Goal: Task Accomplishment & Management: Complete application form

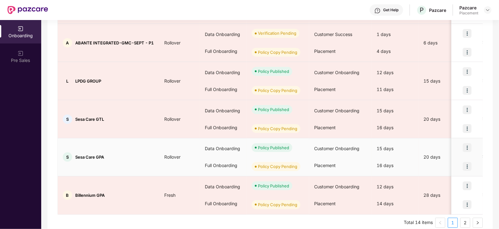
scroll to position [294, 0]
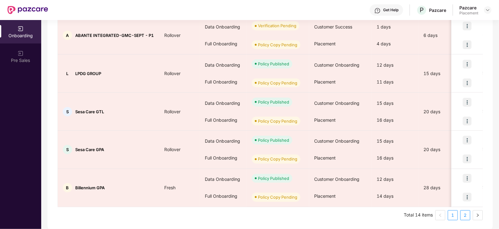
click at [468, 215] on link "2" at bounding box center [465, 214] width 9 height 9
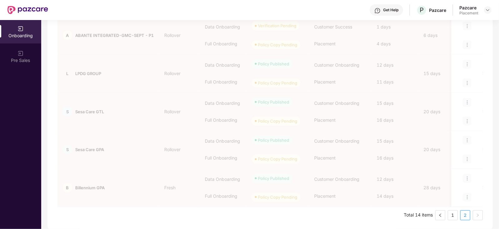
scroll to position [66, 0]
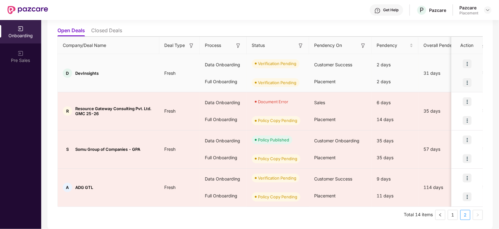
drag, startPoint x: 104, startPoint y: 71, endPoint x: 165, endPoint y: 78, distance: 61.4
click at [165, 78] on td "Fresh" at bounding box center [179, 73] width 41 height 38
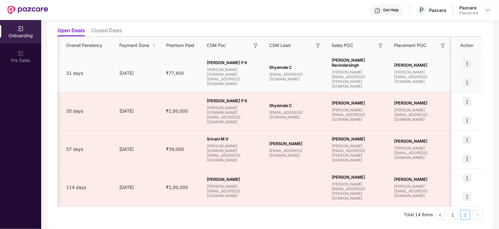
scroll to position [0, 0]
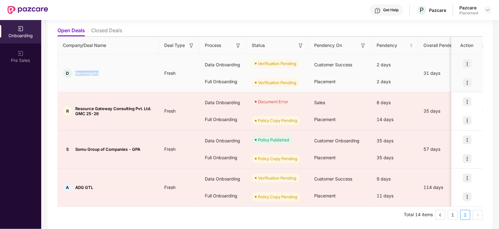
drag, startPoint x: 102, startPoint y: 74, endPoint x: 74, endPoint y: 74, distance: 27.2
click at [74, 74] on div "D DevInsights" at bounding box center [109, 72] width 102 height 9
copy span "DevInsights"
click at [465, 81] on img at bounding box center [467, 82] width 9 height 9
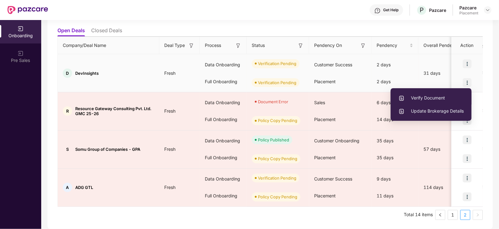
click at [446, 95] on span "Verify Document" at bounding box center [431, 97] width 65 height 7
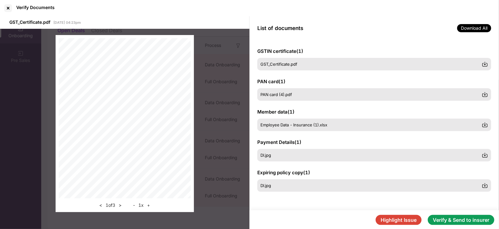
click at [452, 221] on button "Verify & Send to insurer" at bounding box center [461, 220] width 67 height 10
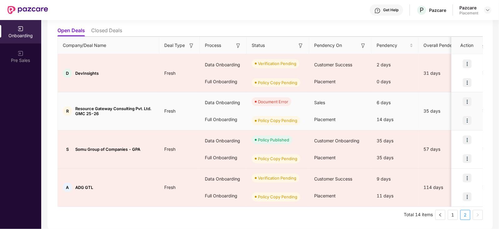
click at [75, 106] on div "R Resource Gateway Consulting Pvt. Ltd. GMC 25-26" at bounding box center [109, 111] width 102 height 10
drag, startPoint x: 76, startPoint y: 108, endPoint x: 149, endPoint y: 104, distance: 73.5
click at [149, 104] on td "R Resource Gateway Consulting Pvt. Ltd. GMC 25-26" at bounding box center [109, 111] width 102 height 38
copy span "Resource Gateway Consulting Pvt. Ltd"
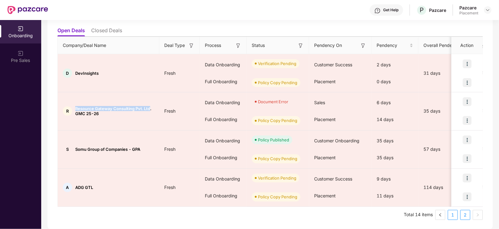
click at [456, 216] on link "1" at bounding box center [452, 214] width 9 height 9
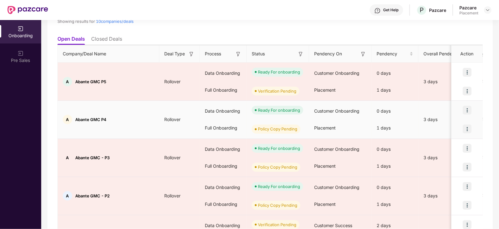
scroll to position [294, 0]
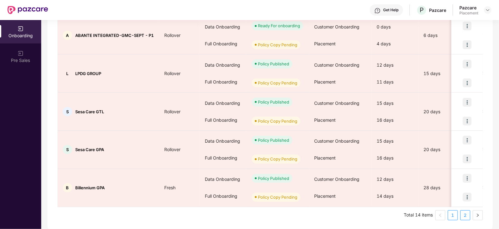
click at [466, 216] on link "2" at bounding box center [465, 214] width 9 height 9
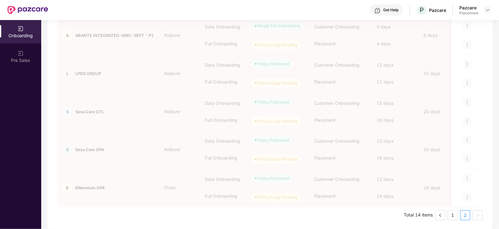
scroll to position [66, 0]
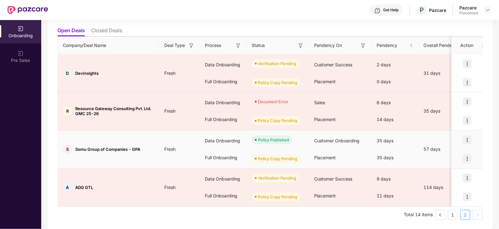
click at [468, 157] on img at bounding box center [467, 158] width 9 height 9
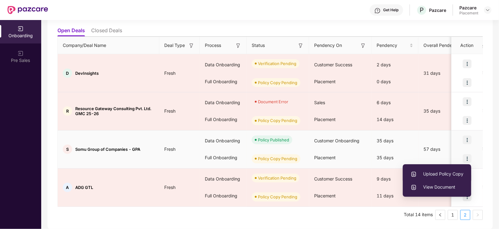
click at [436, 175] on span "Upload Policy Copy" at bounding box center [437, 173] width 53 height 7
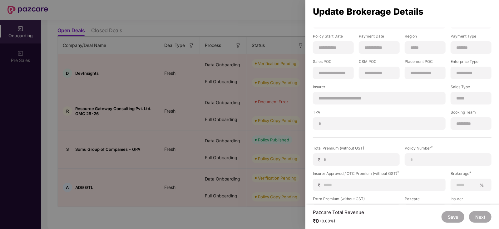
scroll to position [36, 0]
click at [355, 185] on input at bounding box center [381, 184] width 117 height 7
type input "*"
type input "**"
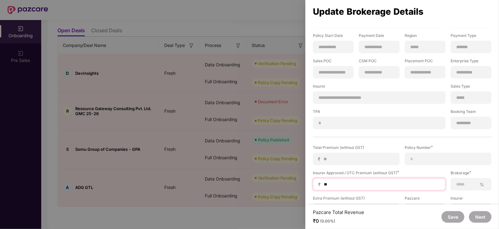
type input "**"
type input "***"
type input "****"
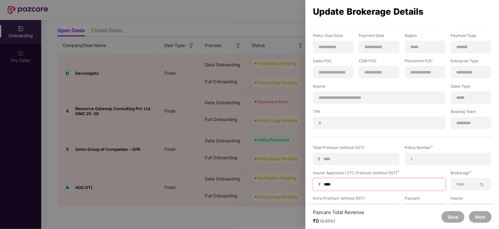
type input "*****"
click at [462, 183] on input at bounding box center [466, 184] width 21 height 7
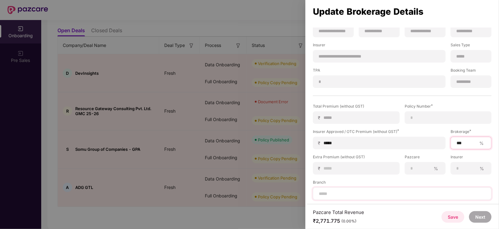
type input "***"
click at [402, 195] on input at bounding box center [402, 193] width 168 height 7
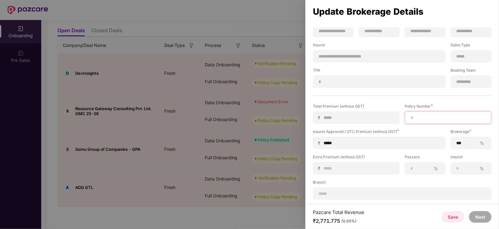
paste input "**********"
type input "**********"
click at [484, 218] on button "Next" at bounding box center [480, 217] width 23 height 12
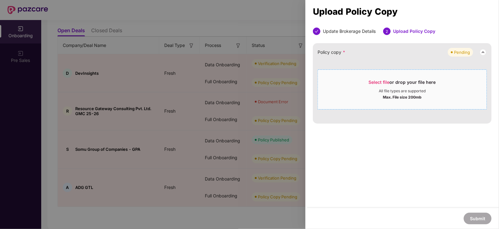
click at [376, 84] on span "Select file" at bounding box center [379, 81] width 21 height 5
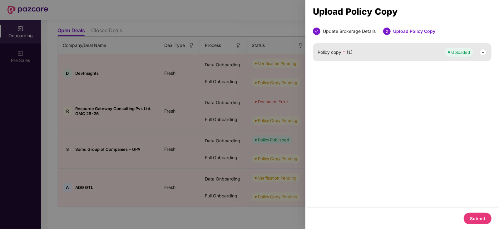
click at [475, 216] on button "Submit" at bounding box center [478, 219] width 28 height 12
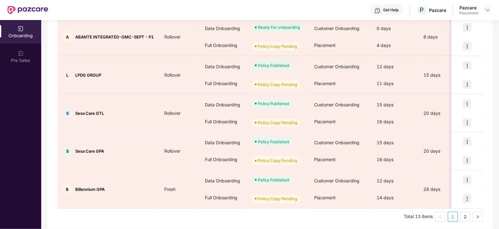
scroll to position [294, 0]
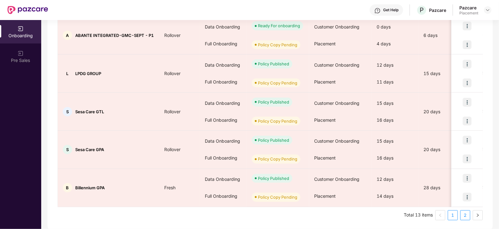
click at [462, 215] on link "2" at bounding box center [465, 214] width 9 height 9
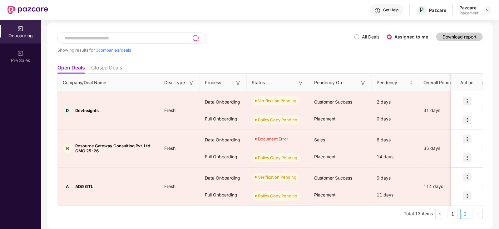
scroll to position [28, 0]
click at [456, 216] on link "1" at bounding box center [452, 214] width 9 height 9
